Goal: Task Accomplishment & Management: Use online tool/utility

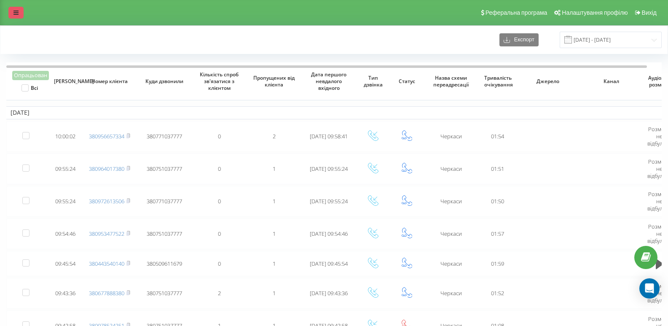
click at [21, 12] on link at bounding box center [15, 13] width 15 height 12
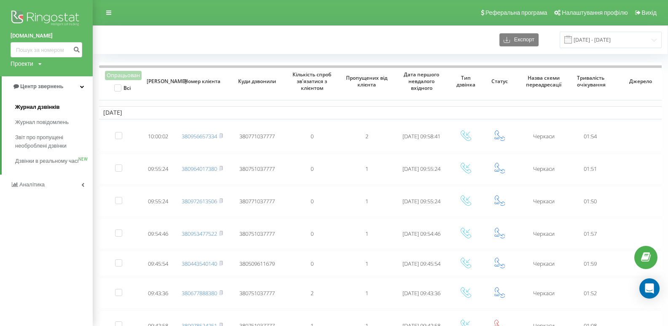
click at [58, 107] on span "Журнал дзвінків" at bounding box center [37, 107] width 45 height 8
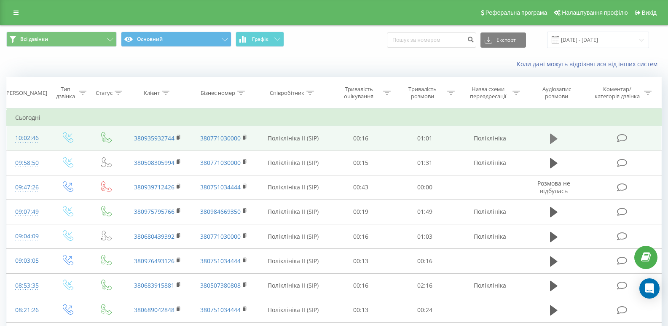
click at [556, 140] on icon at bounding box center [554, 139] width 8 height 12
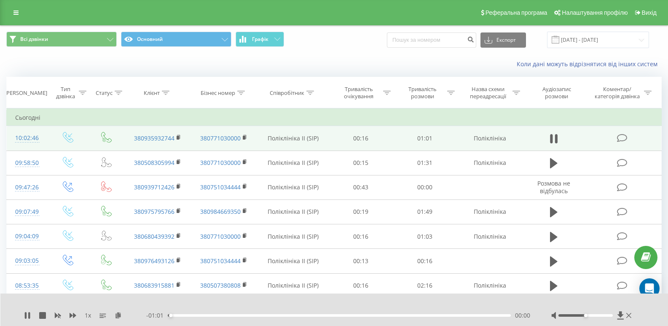
click at [590, 314] on div at bounding box center [585, 315] width 55 height 3
click at [582, 314] on div at bounding box center [585, 315] width 55 height 3
click at [557, 140] on icon at bounding box center [556, 138] width 3 height 9
click at [185, 134] on td "380935932744" at bounding box center [157, 138] width 67 height 24
click at [180, 137] on icon at bounding box center [178, 137] width 3 height 4
